Goal: Task Accomplishment & Management: Complete application form

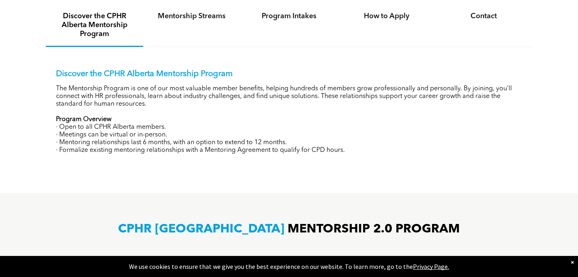
scroll to position [298, 0]
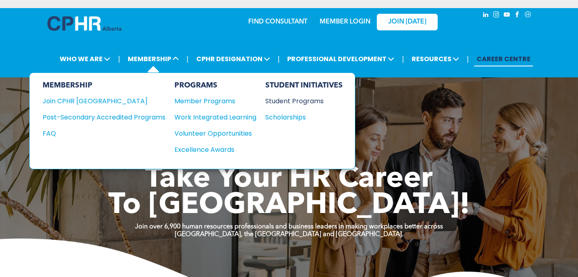
click at [311, 101] on div "Student Programs" at bounding box center [300, 101] width 70 height 10
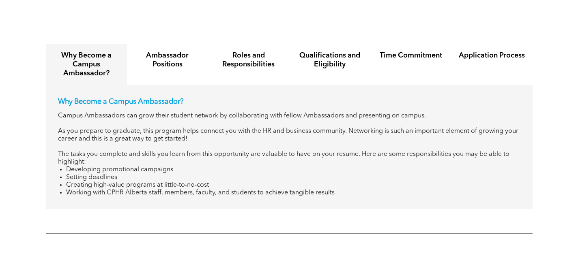
scroll to position [940, 0]
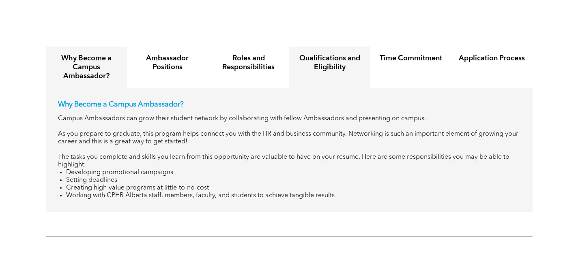
click at [352, 64] on h4 "Qualifications and Eligibility" at bounding box center [329, 63] width 67 height 18
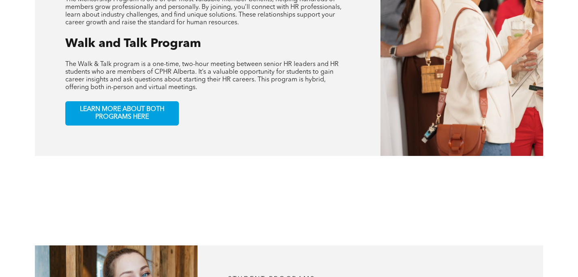
scroll to position [367, 0]
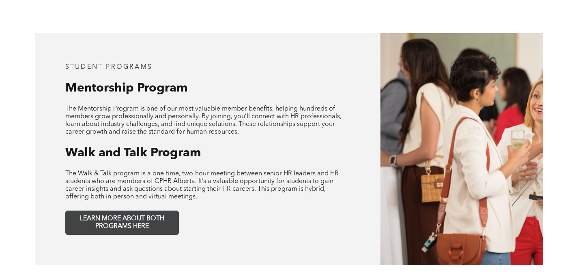
click at [151, 215] on span "LEARN MORE ABOUT BOTH PROGRAMS HERE" at bounding box center [122, 222] width 107 height 15
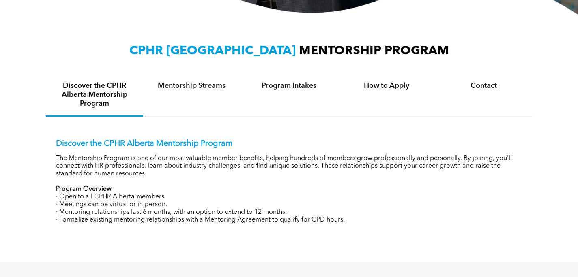
scroll to position [248, 0]
click at [183, 93] on div "Mentorship Streams" at bounding box center [191, 96] width 97 height 43
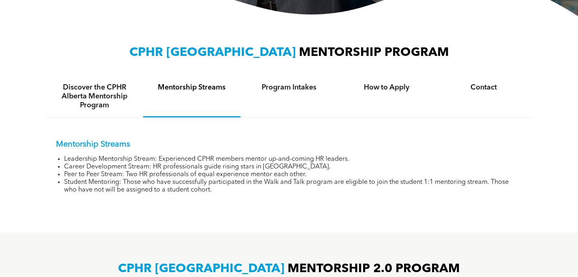
scroll to position [246, 0]
click at [296, 92] on h4 "Program Intakes" at bounding box center [289, 88] width 83 height 9
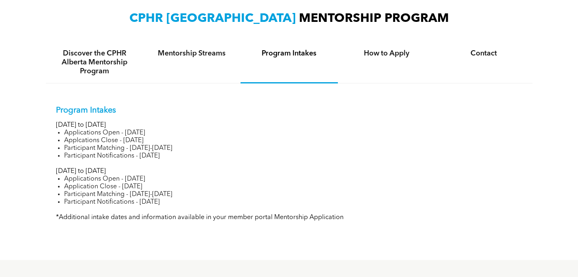
scroll to position [284, 0]
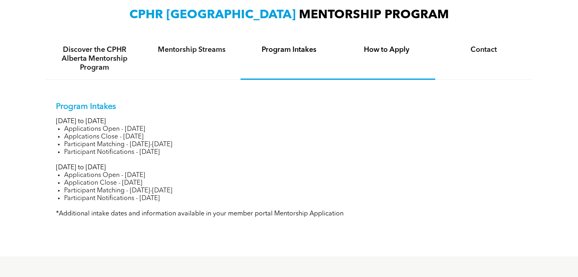
click at [404, 57] on div "How to Apply" at bounding box center [386, 59] width 97 height 42
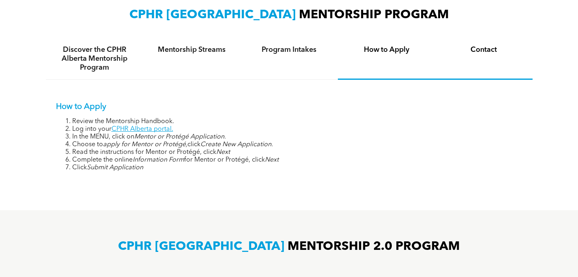
click at [483, 54] on h4 "Contact" at bounding box center [483, 49] width 83 height 9
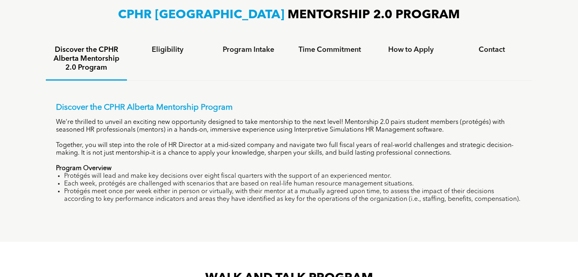
scroll to position [474, 0]
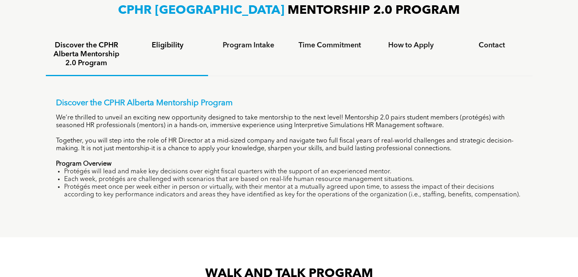
click at [171, 49] on h4 "Eligibility" at bounding box center [167, 45] width 67 height 9
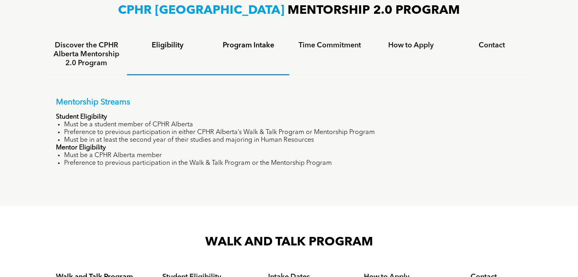
click at [253, 48] on h4 "Program Intake" at bounding box center [248, 45] width 67 height 9
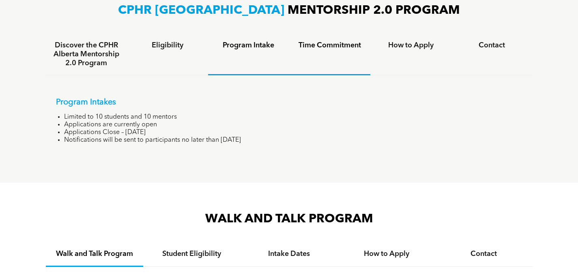
click at [337, 50] on h4 "Time Commitment" at bounding box center [329, 45] width 67 height 9
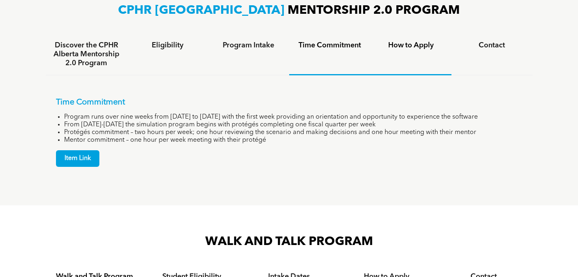
click at [395, 44] on h4 "How to Apply" at bounding box center [411, 45] width 67 height 9
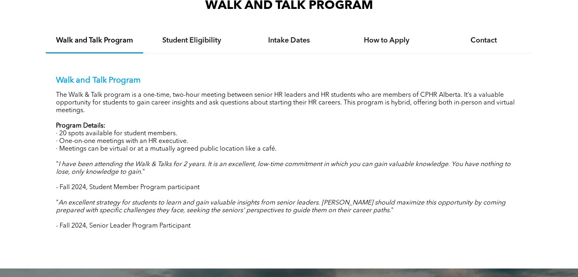
scroll to position [697, 0]
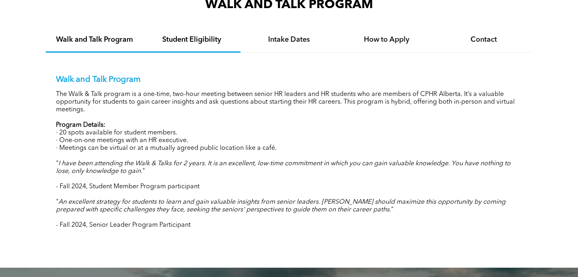
click at [189, 42] on h4 "Student Eligibility" at bounding box center [191, 39] width 83 height 9
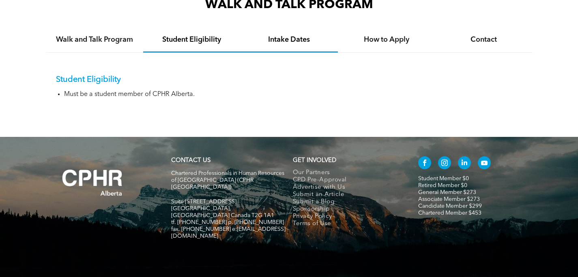
click at [298, 44] on h4 "Intake Dates" at bounding box center [289, 39] width 83 height 9
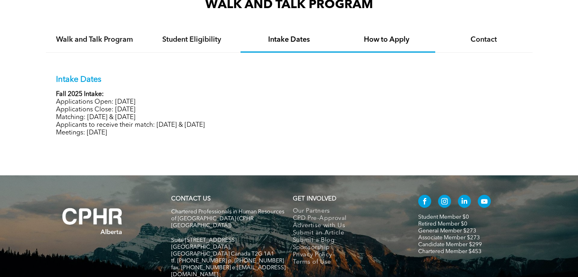
click at [377, 44] on h4 "How to Apply" at bounding box center [386, 39] width 83 height 9
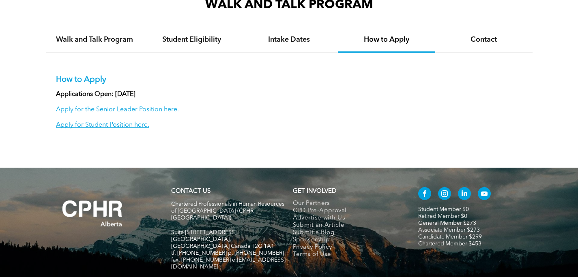
scroll to position [695, 0]
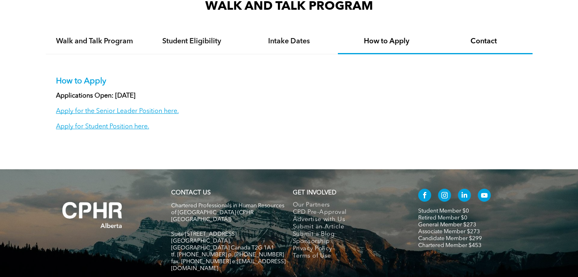
click at [472, 45] on h4 "Contact" at bounding box center [483, 41] width 83 height 9
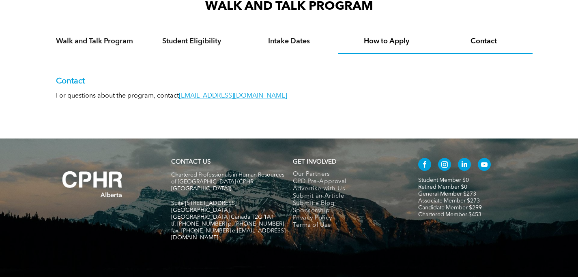
click at [386, 43] on h4 "How to Apply" at bounding box center [386, 41] width 83 height 9
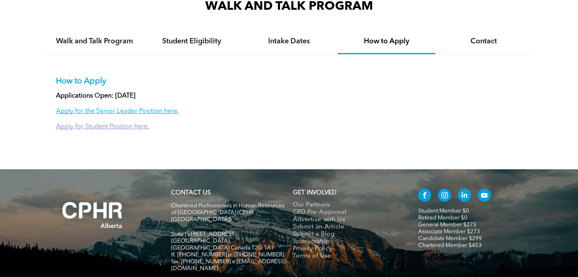
click at [109, 129] on link "Apply for Student Position here." at bounding box center [102, 127] width 93 height 6
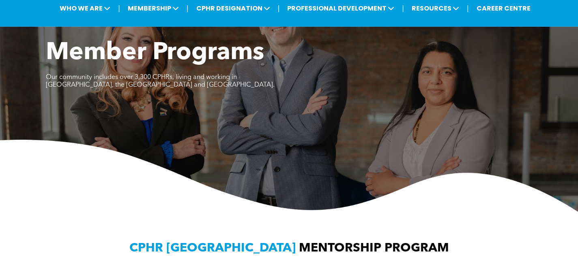
scroll to position [46, 0]
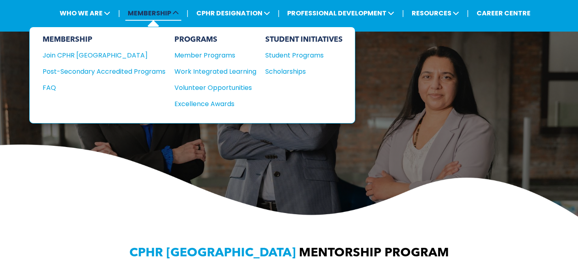
click at [179, 13] on icon at bounding box center [175, 13] width 6 height 6
click at [73, 60] on div "Join CPHR [GEOGRAPHIC_DATA]" at bounding box center [98, 55] width 111 height 10
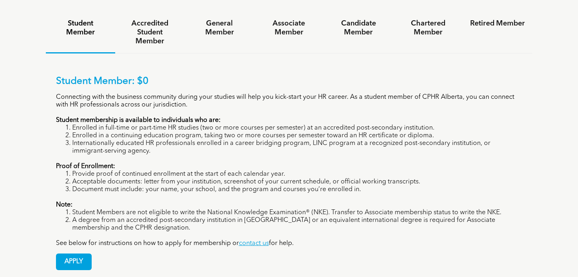
scroll to position [588, 0]
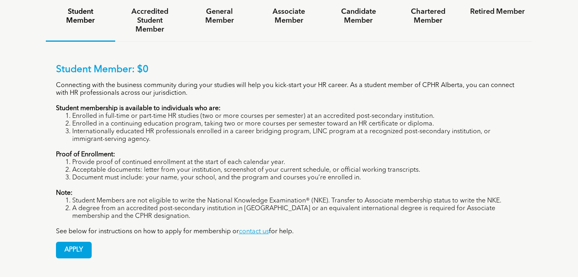
click at [92, 236] on div "APPLY" at bounding box center [289, 247] width 466 height 23
click at [79, 242] on span "APPLY" at bounding box center [73, 250] width 35 height 16
